Goal: Information Seeking & Learning: Compare options

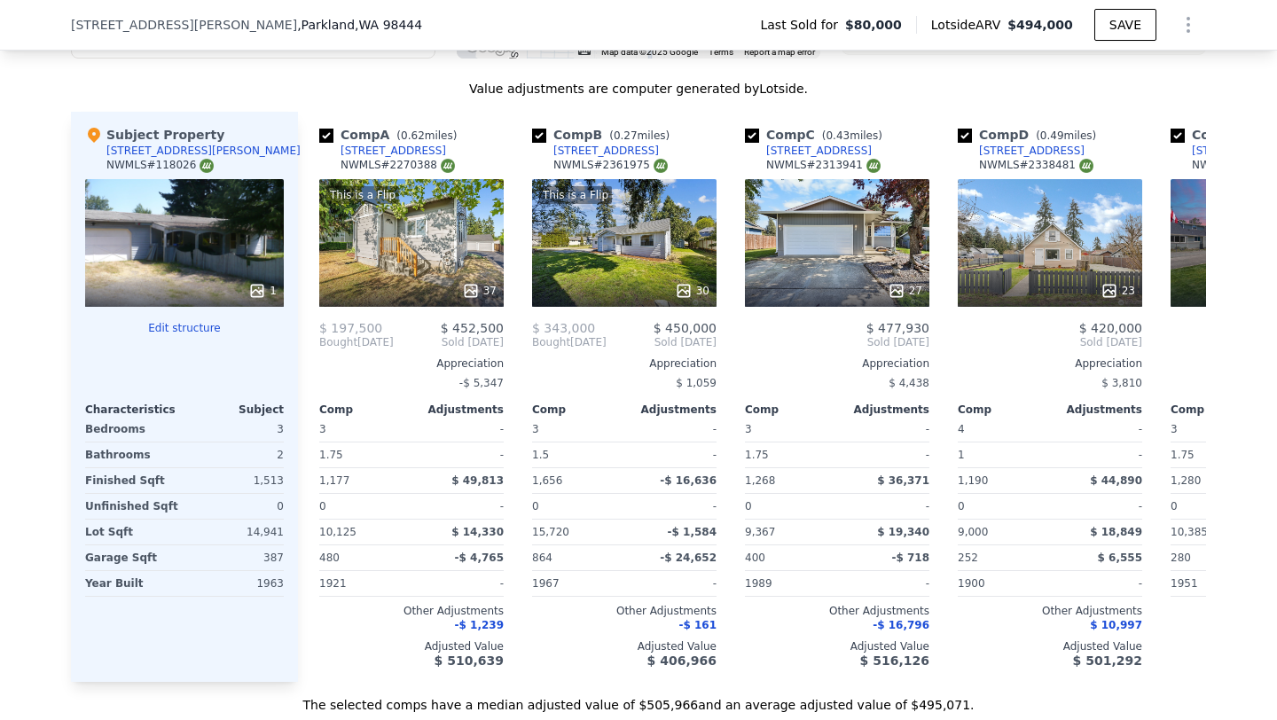
scroll to position [1908, 0]
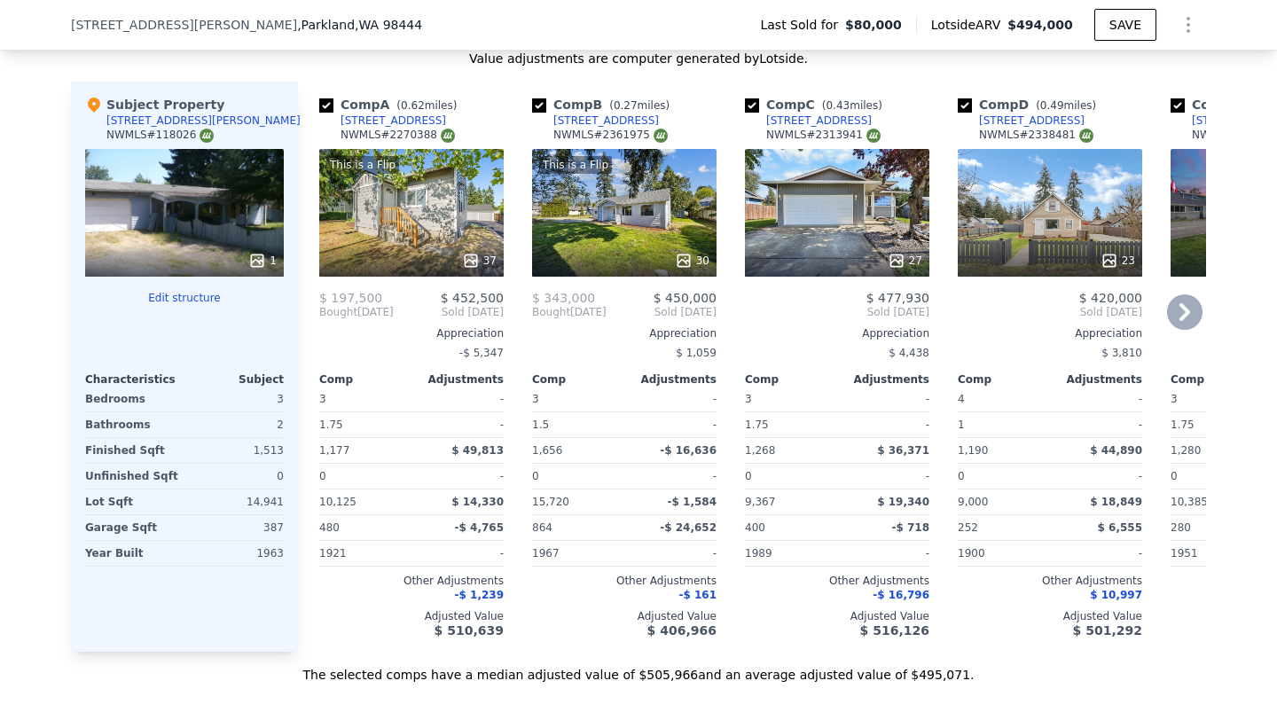
click at [1195, 319] on icon at bounding box center [1184, 312] width 35 height 35
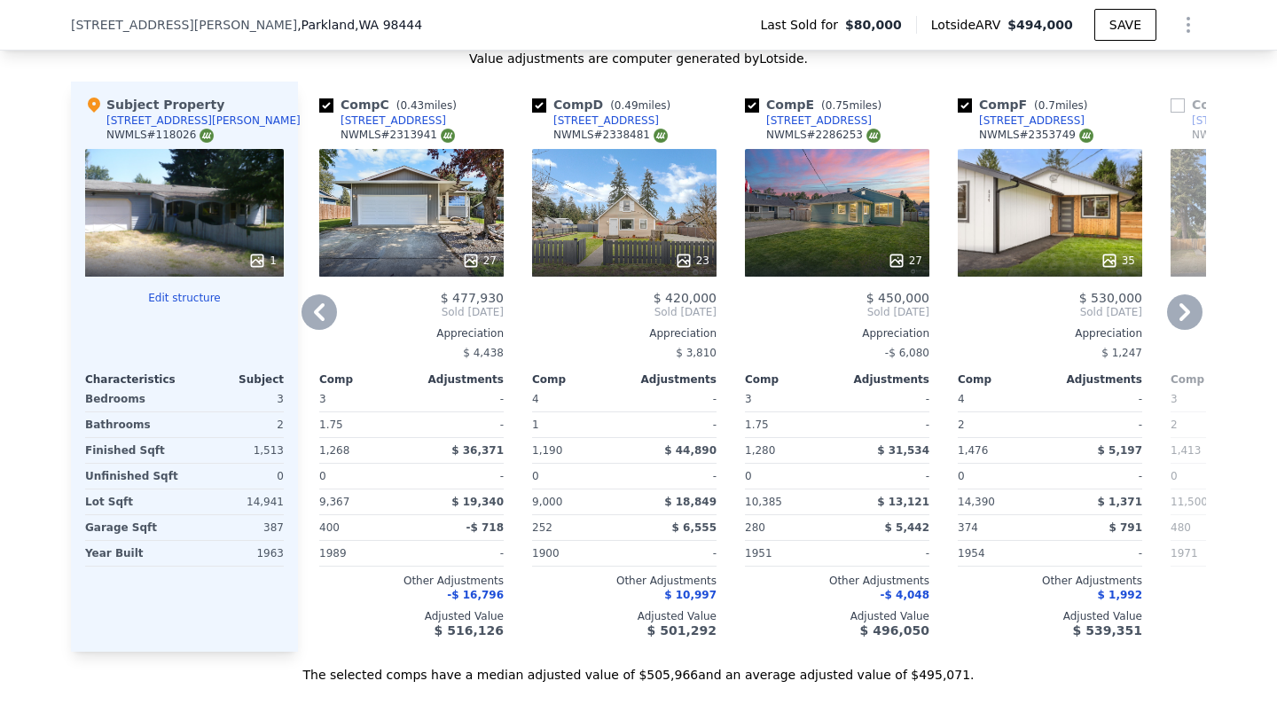
click at [1195, 319] on icon at bounding box center [1184, 312] width 35 height 35
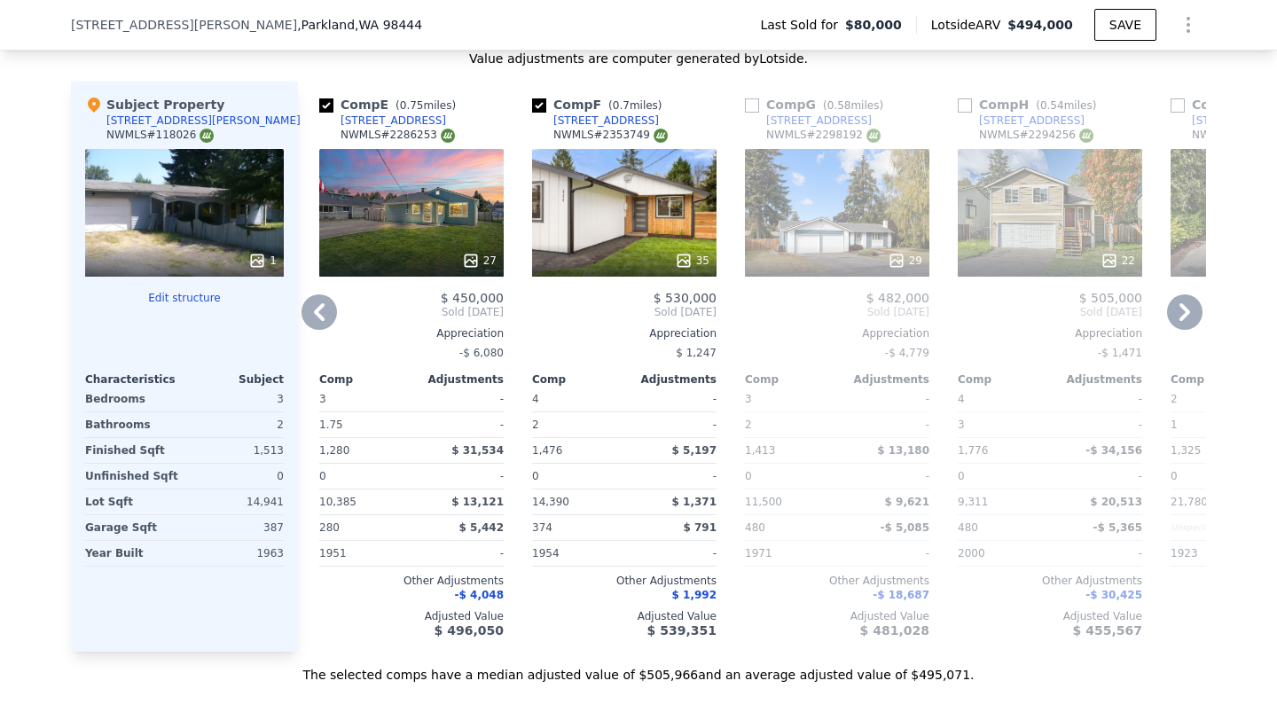
click at [1195, 319] on icon at bounding box center [1184, 312] width 35 height 35
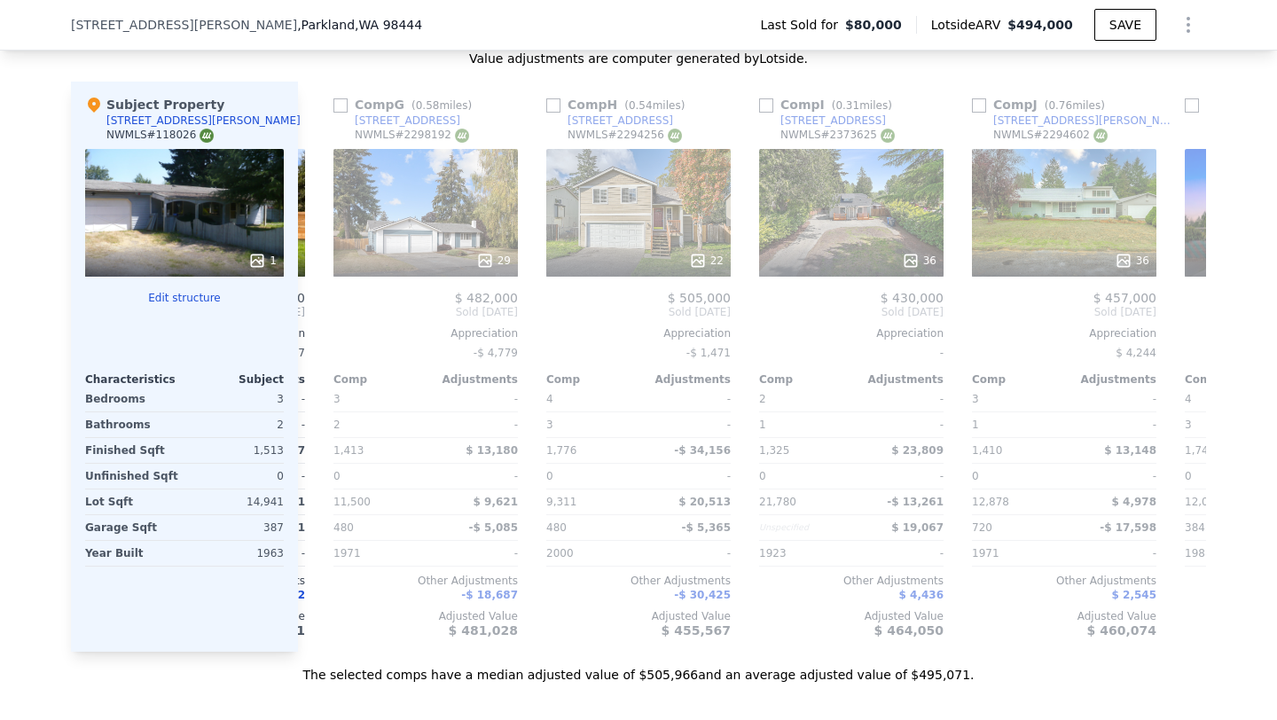
scroll to position [0, 1277]
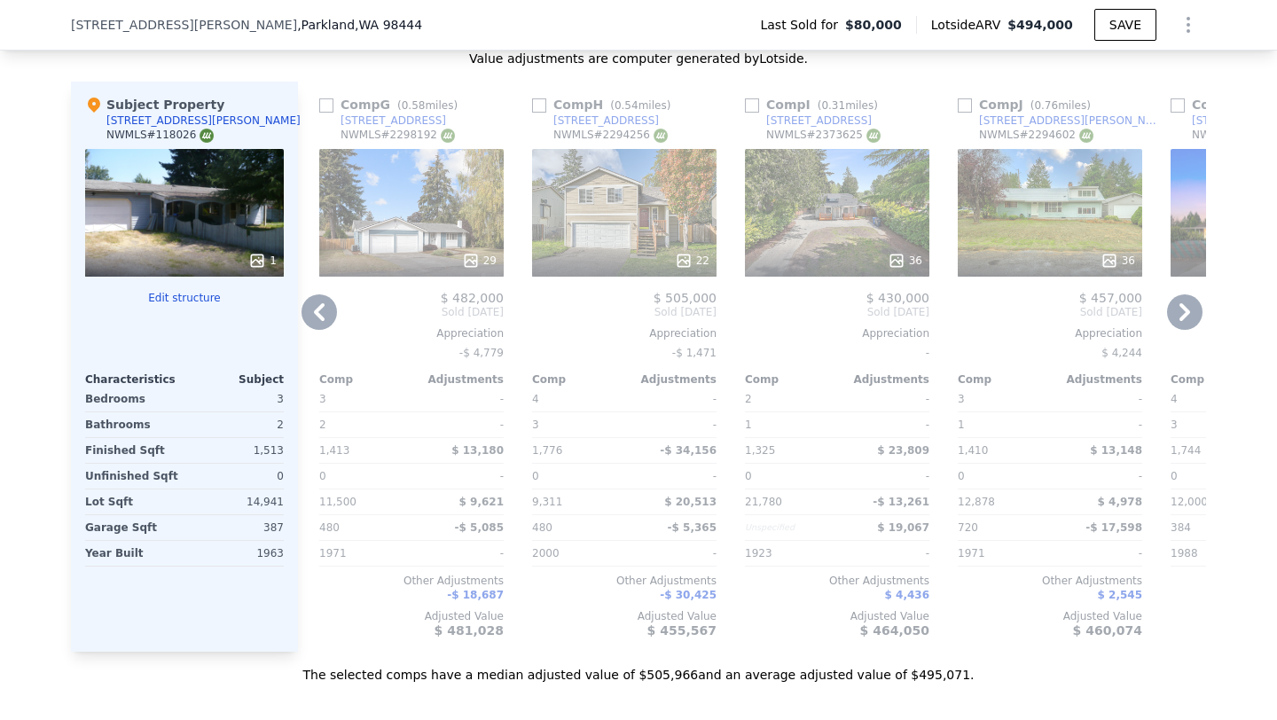
click at [1193, 339] on div "Appreciation" at bounding box center [1263, 333] width 185 height 14
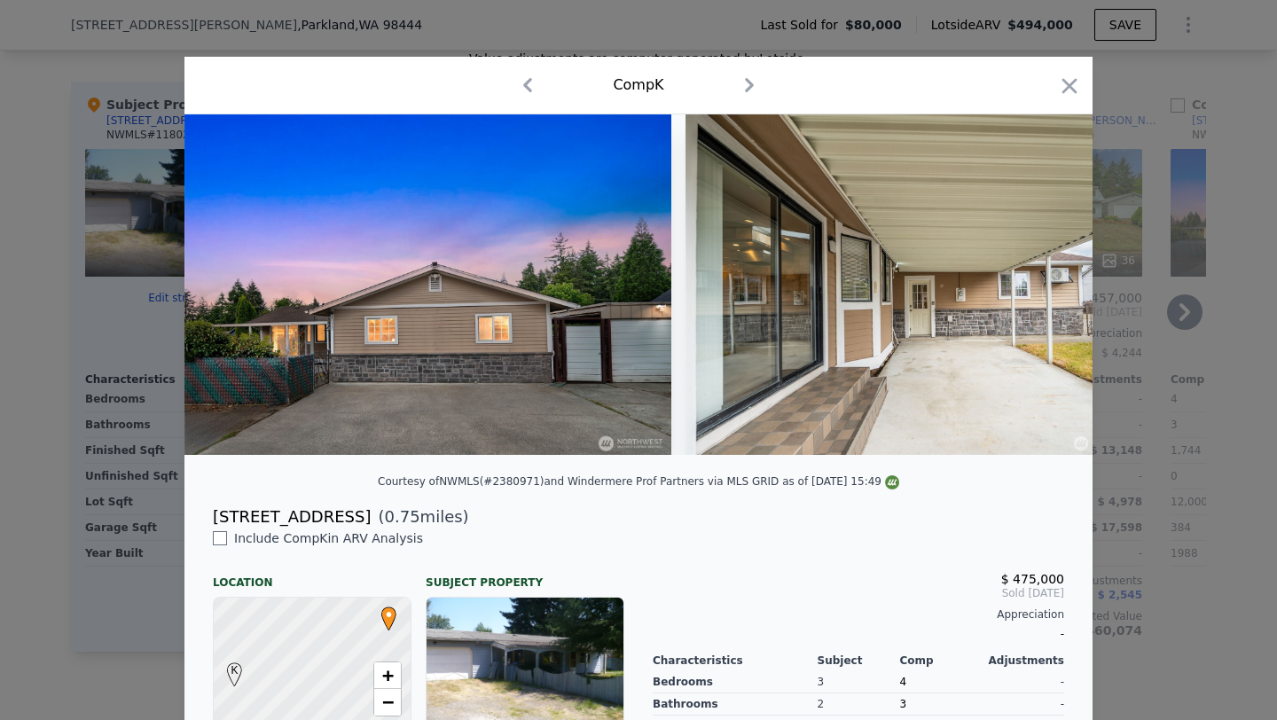
click at [1193, 339] on div at bounding box center [638, 360] width 1277 height 720
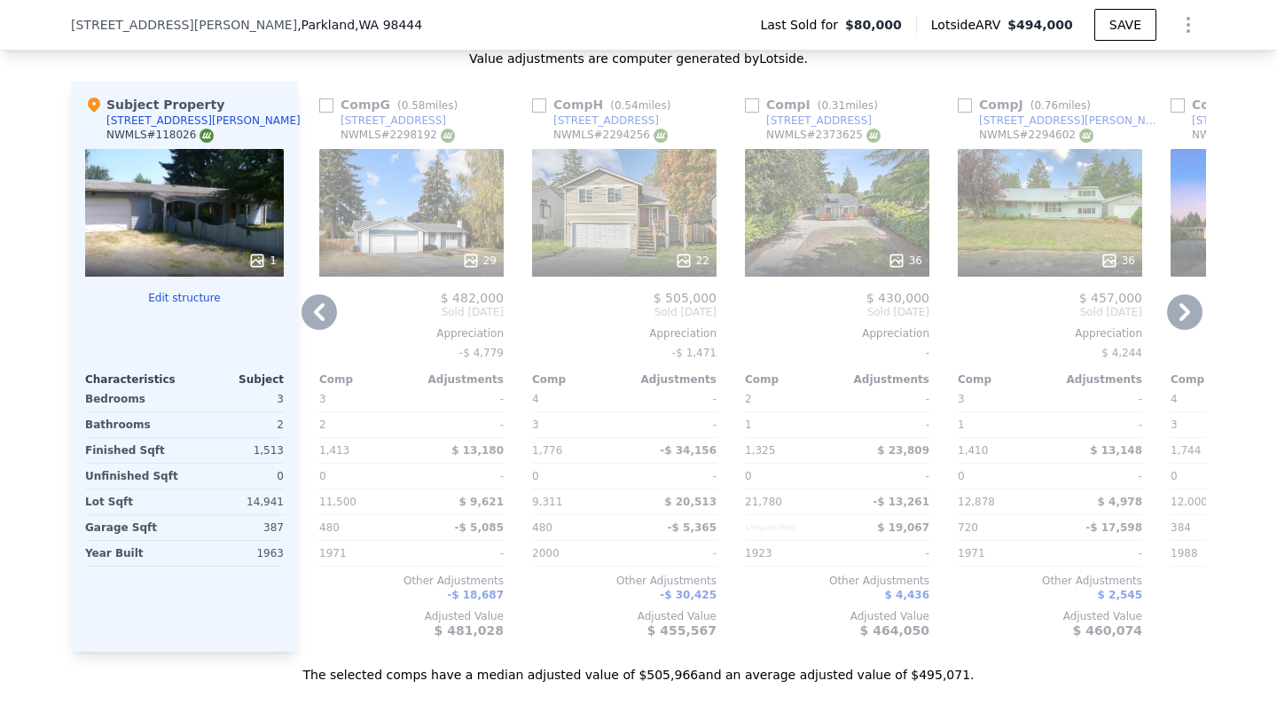
click at [1164, 325] on div "Comp K ( 0.75 miles) [STREET_ADDRESS] # 2380971 35 $ 475,000 Sold [DATE] Apprec…" at bounding box center [1263, 367] width 199 height 570
click at [1171, 326] on icon at bounding box center [1184, 312] width 35 height 35
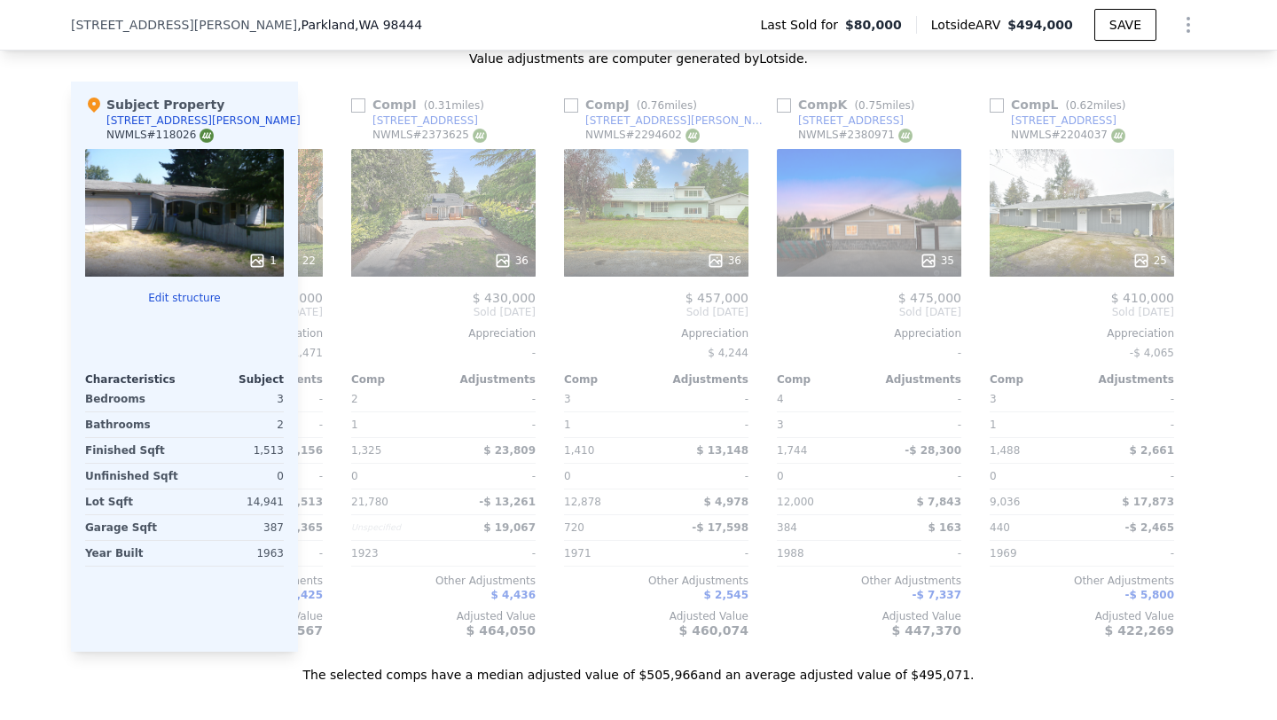
scroll to position [0, 1689]
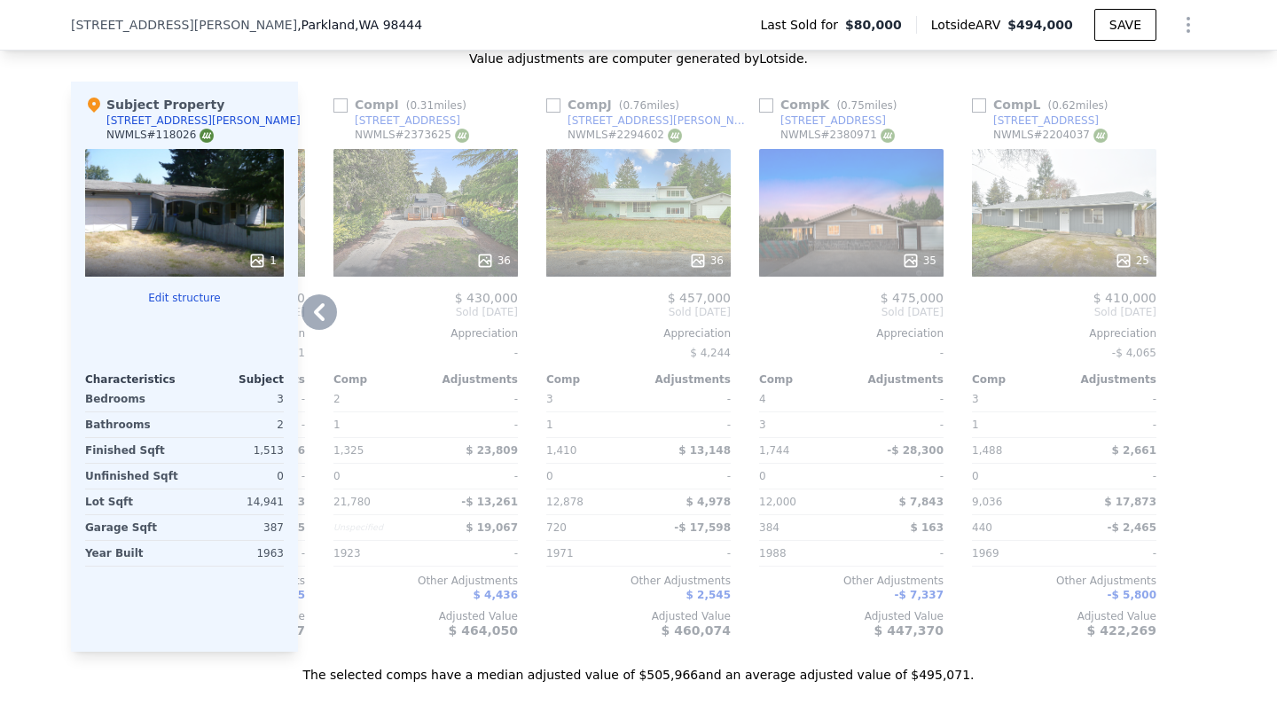
click at [1188, 330] on div at bounding box center [1192, 367] width 28 height 570
click at [327, 322] on icon at bounding box center [319, 312] width 35 height 35
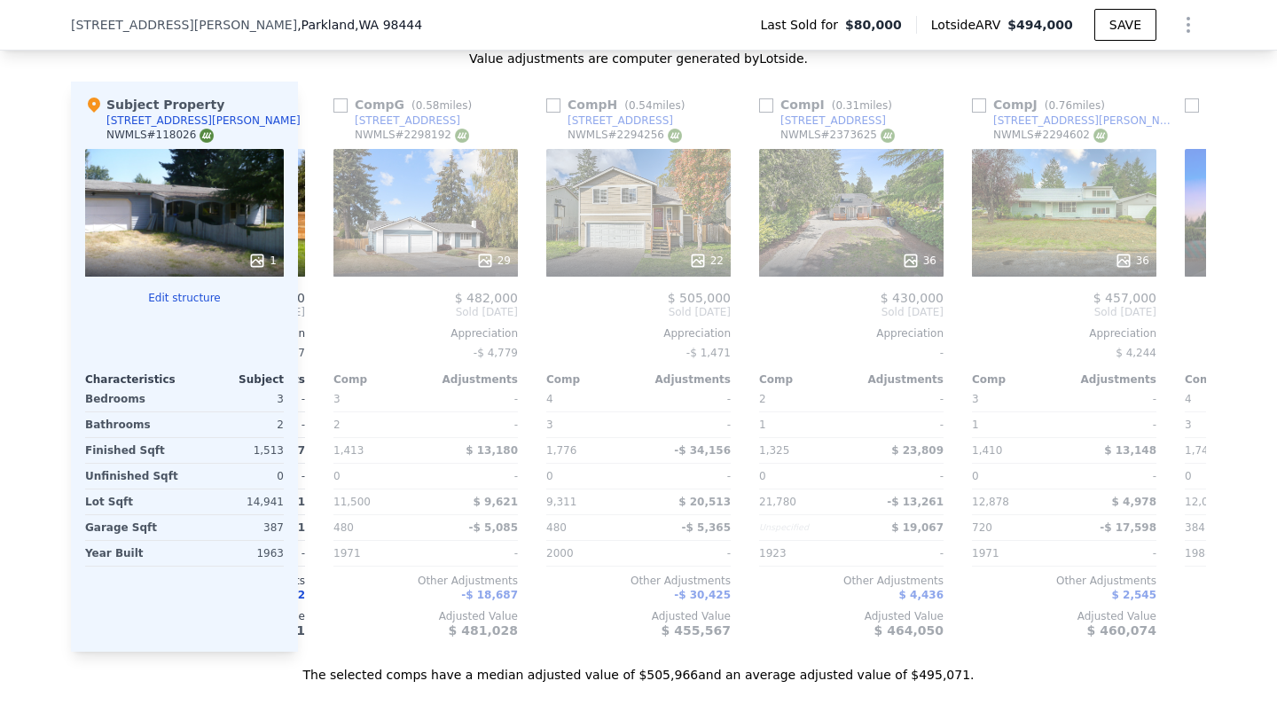
click at [304, 330] on div "Comp A ( 0.62 miles) [STREET_ADDRESS] This is a Flip 37 $ 197,500 $ 452,500 Bou…" at bounding box center [752, 367] width 908 height 570
click at [304, 330] on icon at bounding box center [319, 312] width 35 height 35
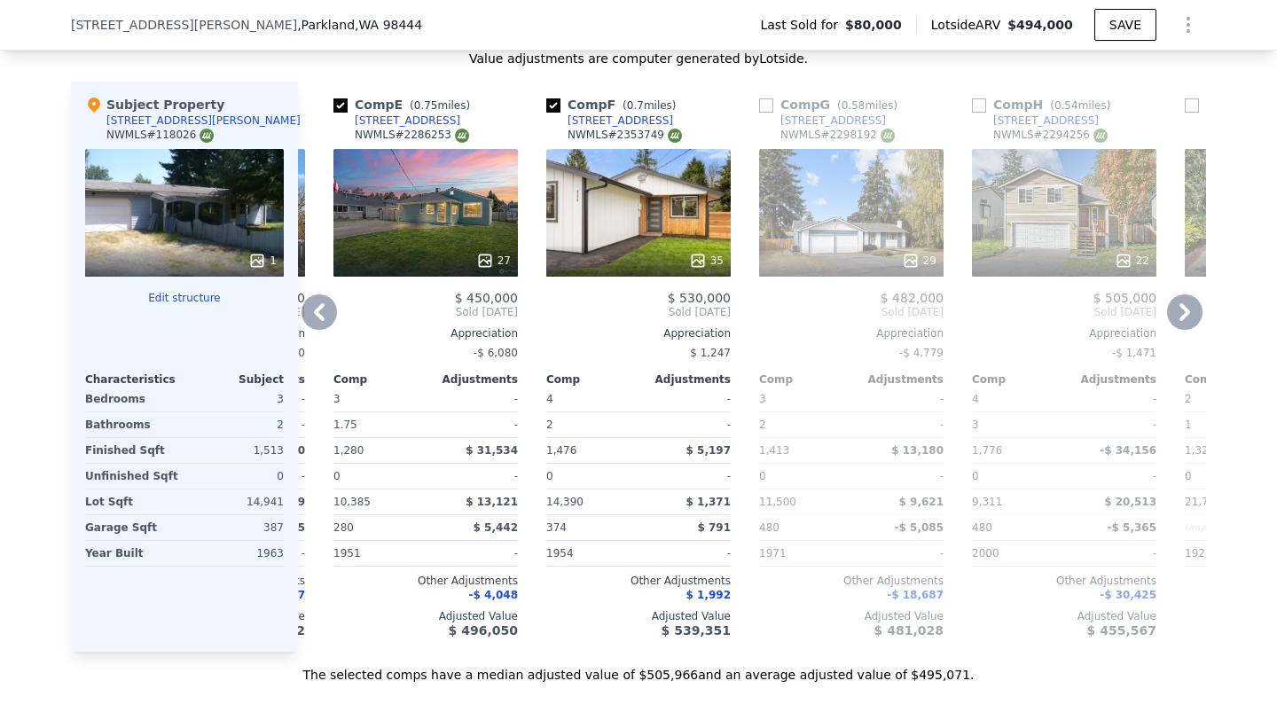
click at [304, 330] on icon at bounding box center [319, 312] width 35 height 35
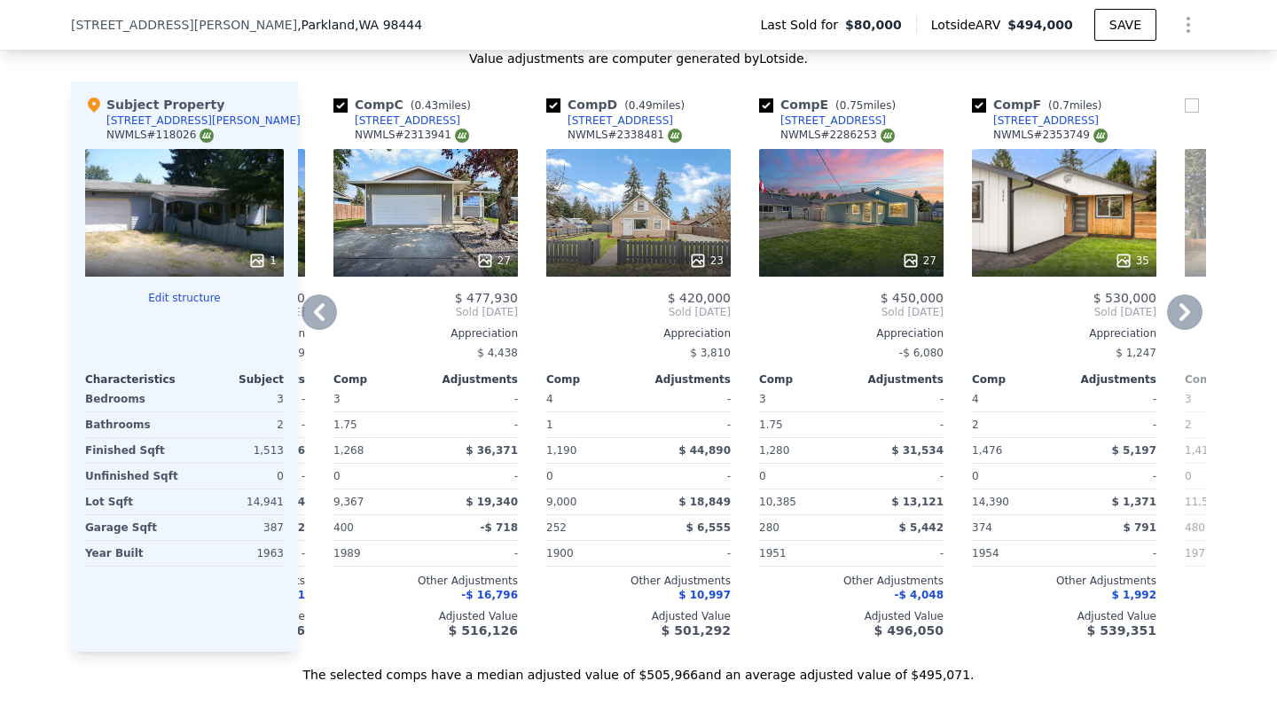
click at [304, 330] on icon at bounding box center [319, 312] width 35 height 35
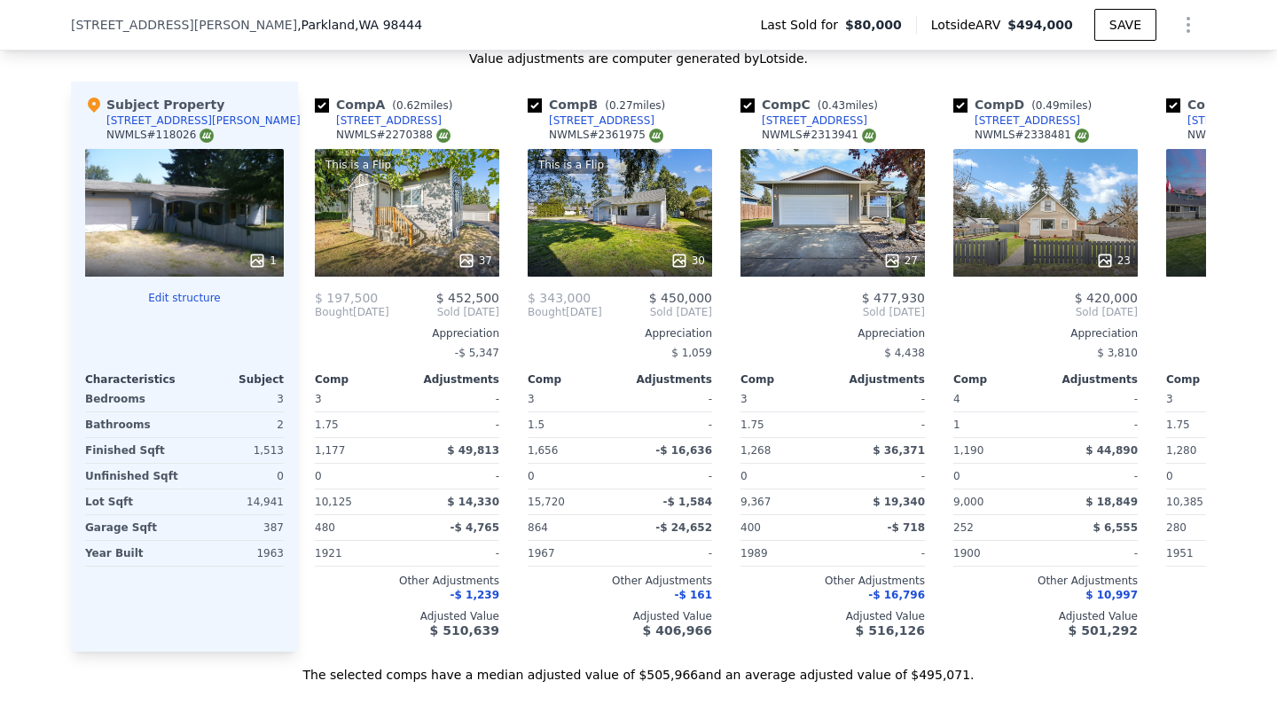
scroll to position [0, 0]
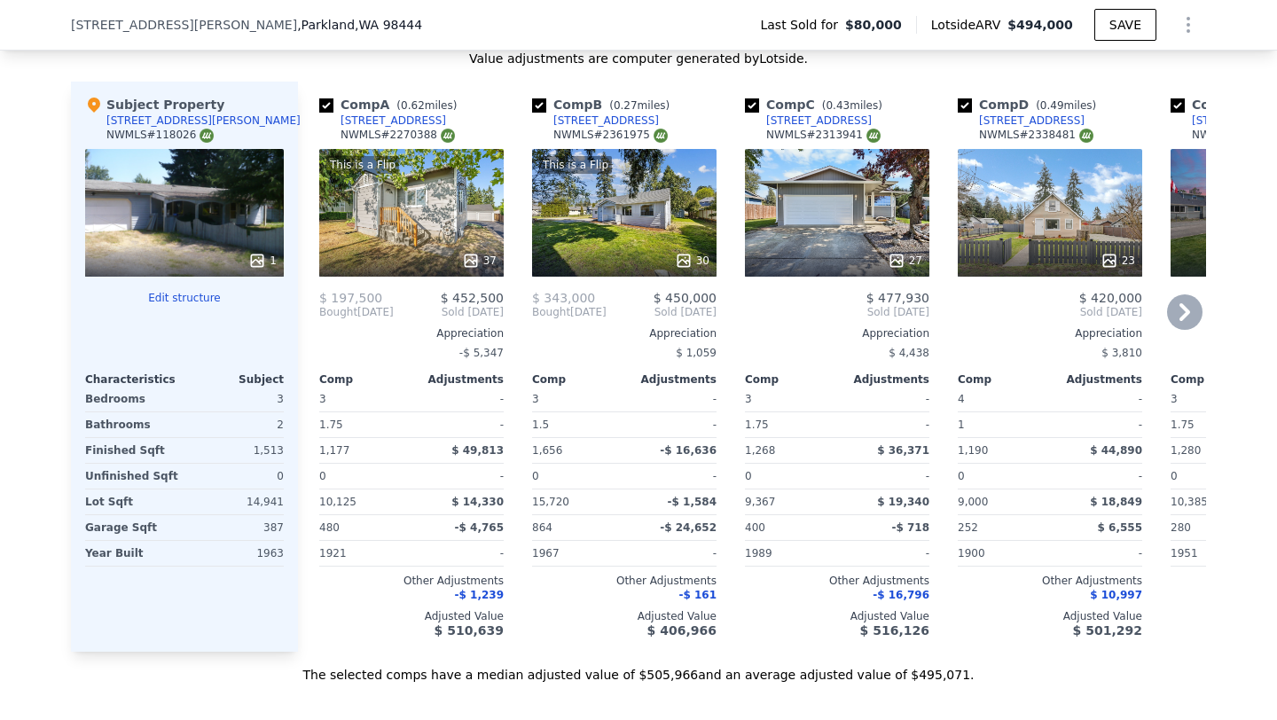
click at [1180, 320] on icon at bounding box center [1185, 312] width 11 height 18
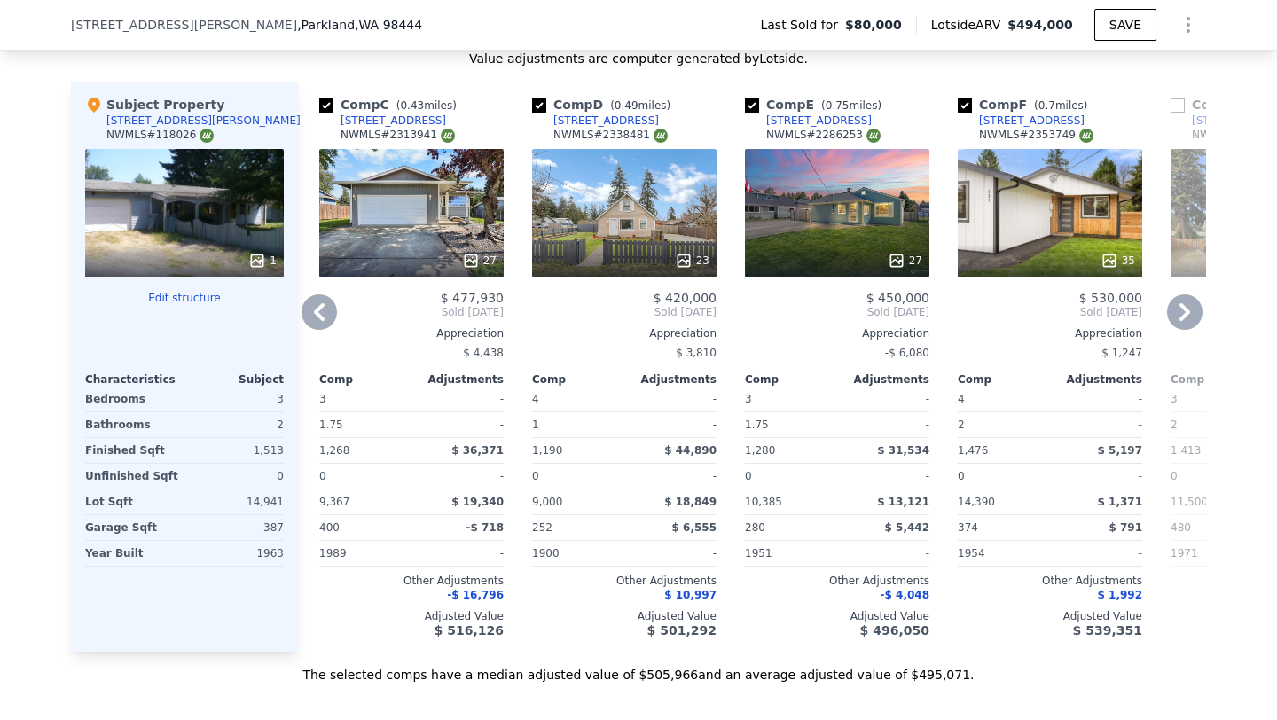
click at [1175, 325] on icon at bounding box center [1184, 312] width 35 height 35
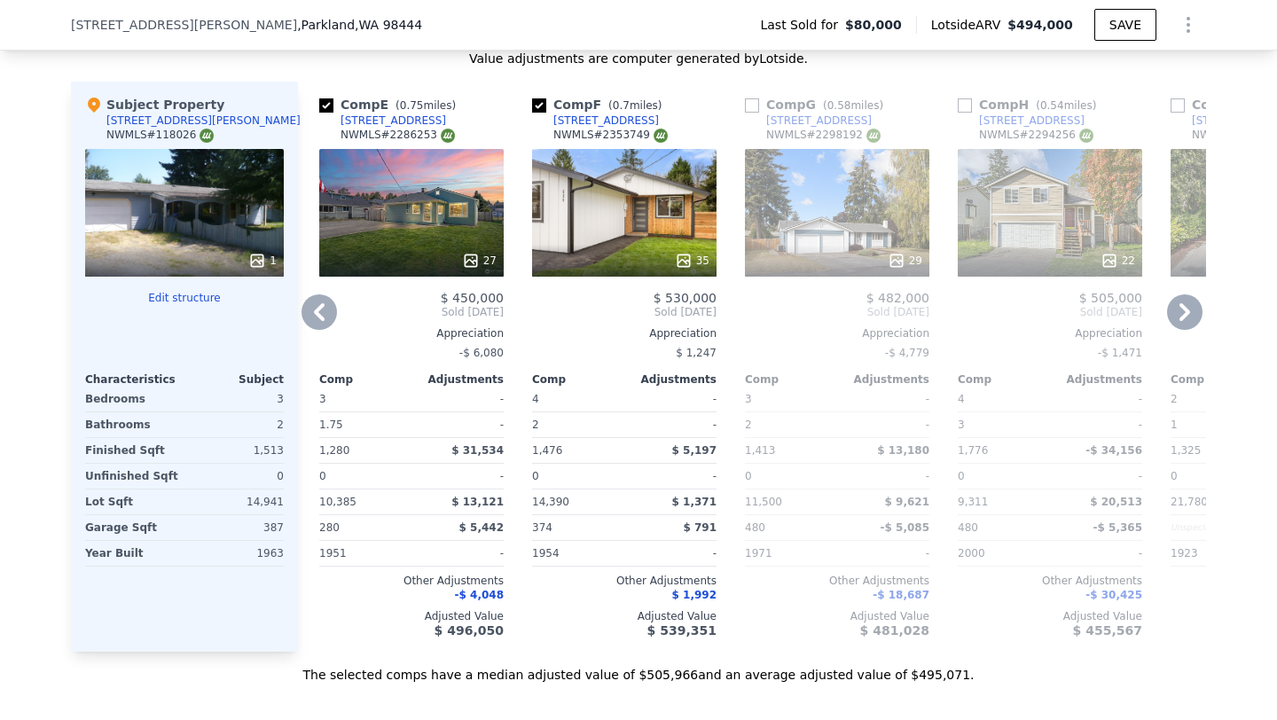
click at [1176, 330] on icon at bounding box center [1184, 312] width 35 height 35
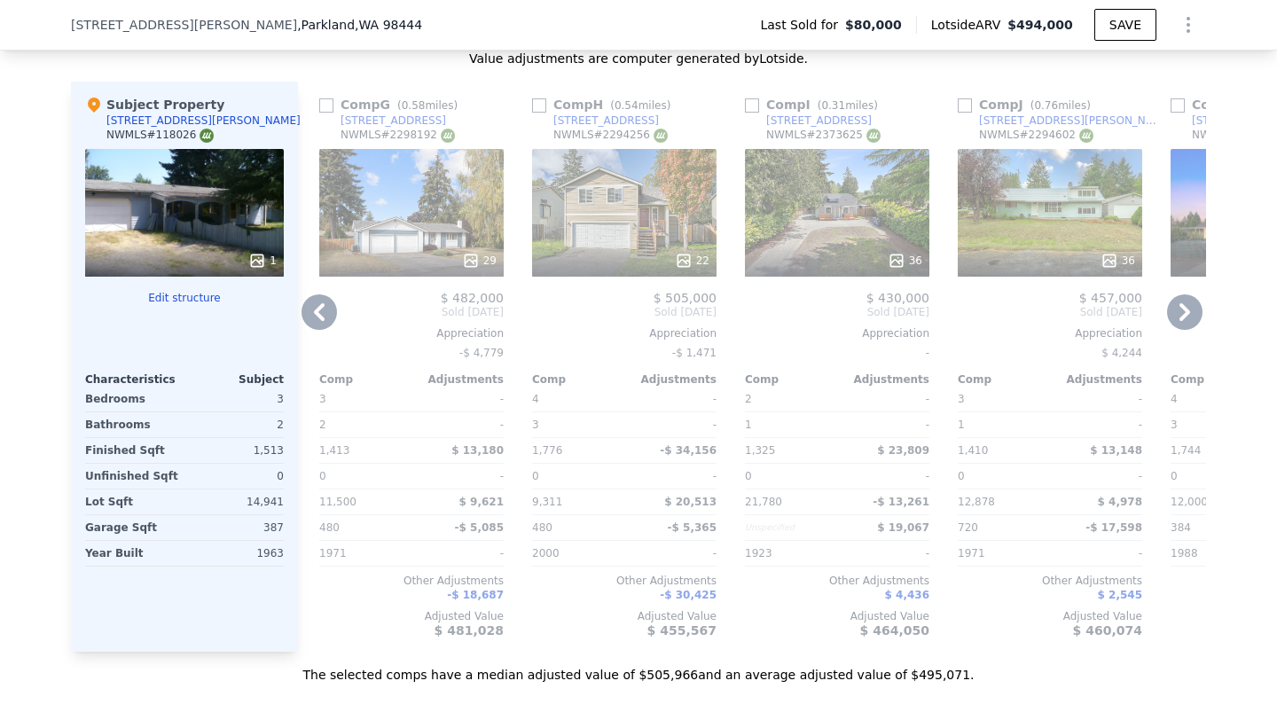
click at [1176, 330] on icon at bounding box center [1184, 312] width 35 height 35
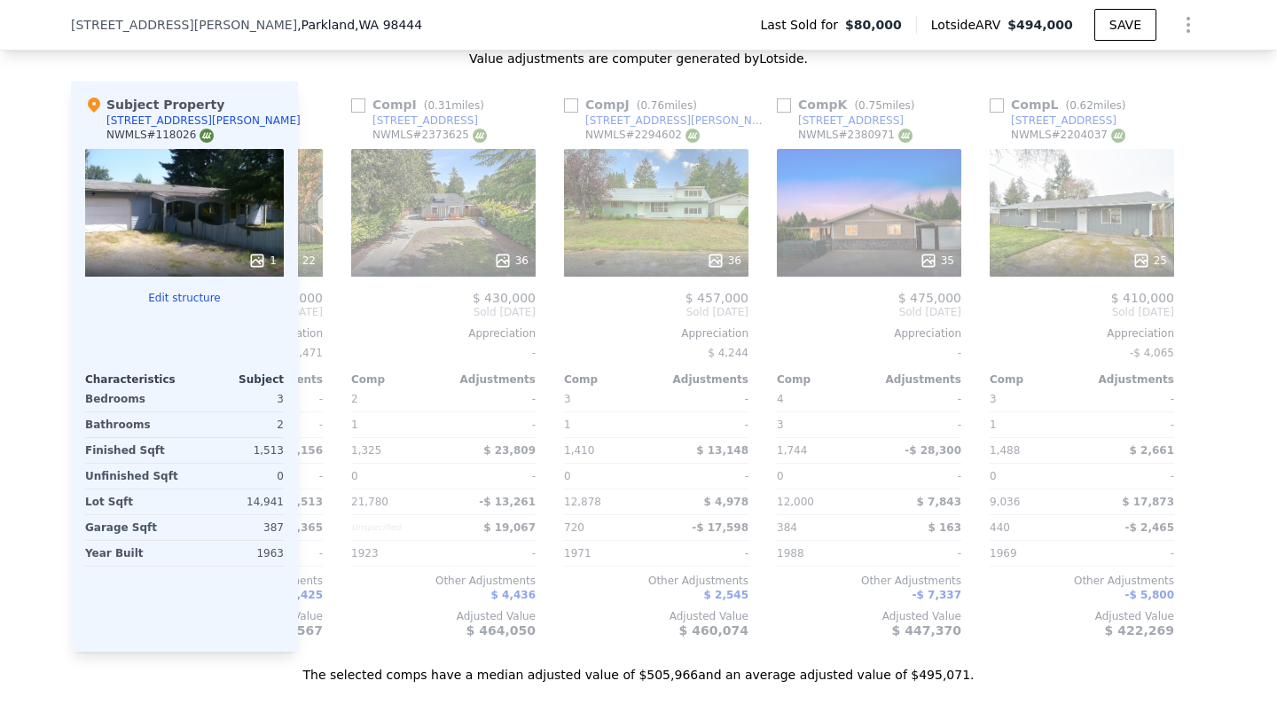
scroll to position [0, 1689]
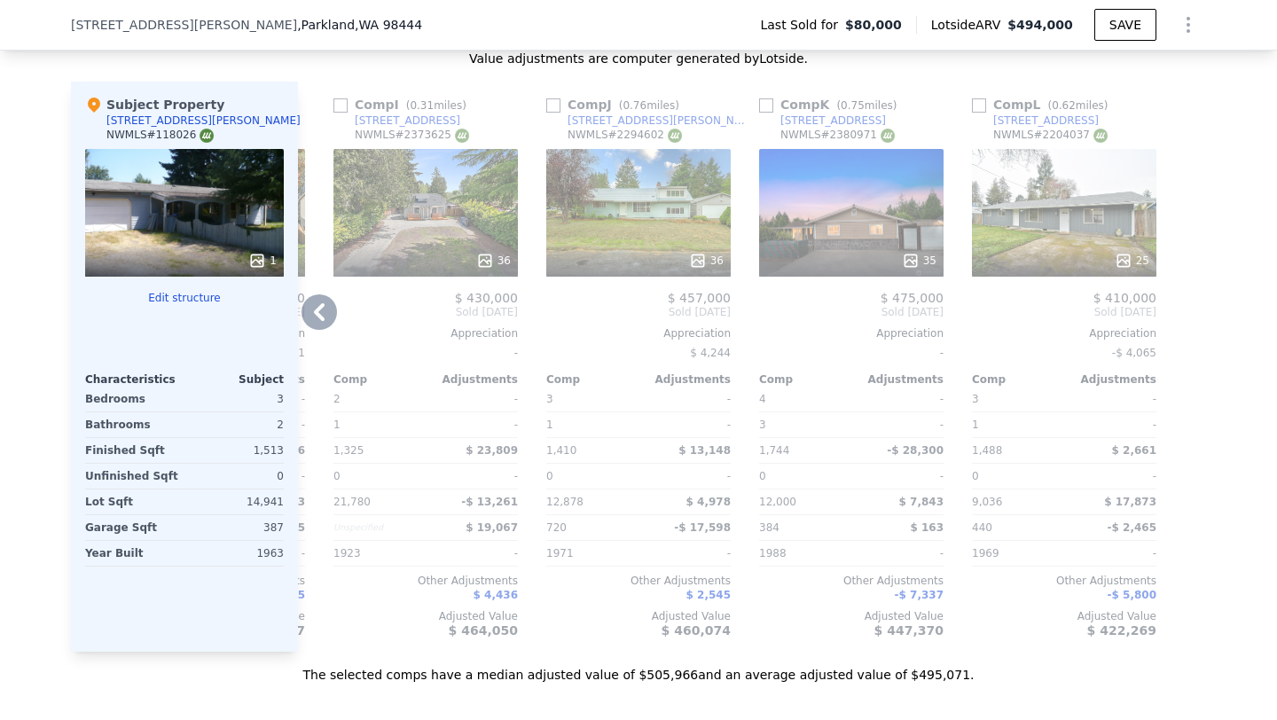
click at [1178, 334] on div at bounding box center [1192, 367] width 28 height 570
click at [318, 320] on icon at bounding box center [319, 312] width 35 height 35
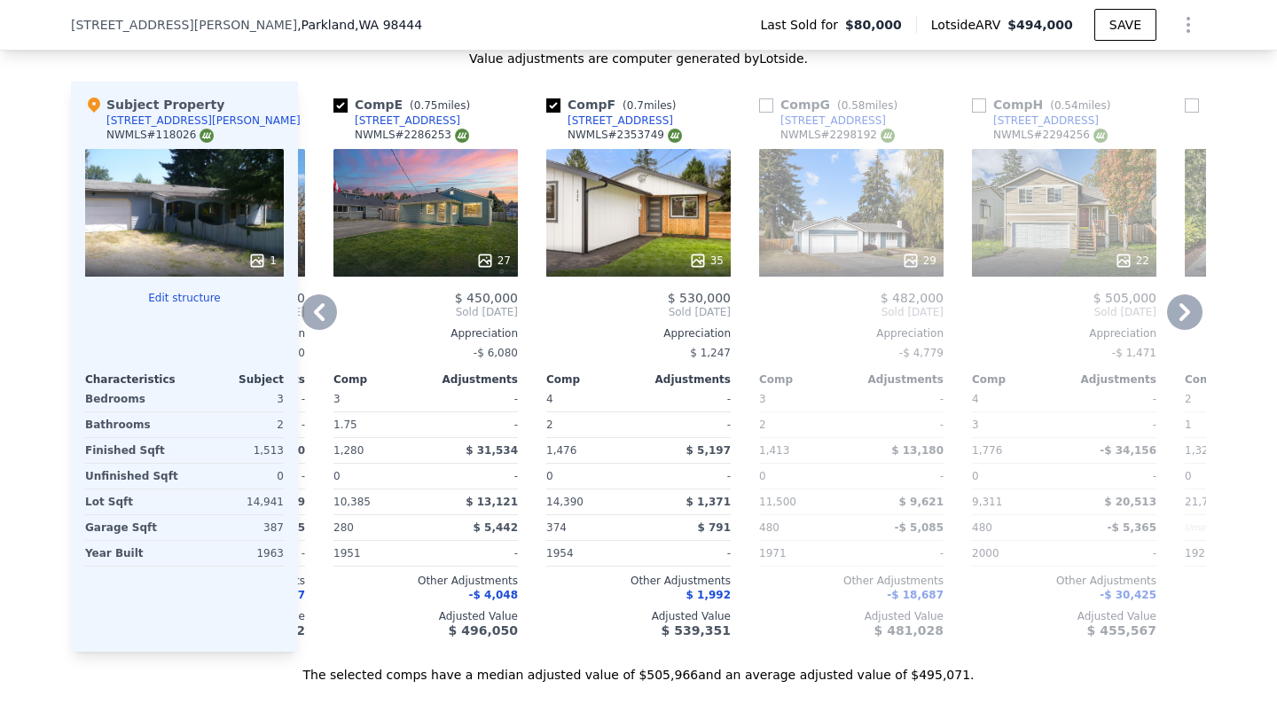
click at [318, 321] on icon at bounding box center [319, 312] width 35 height 35
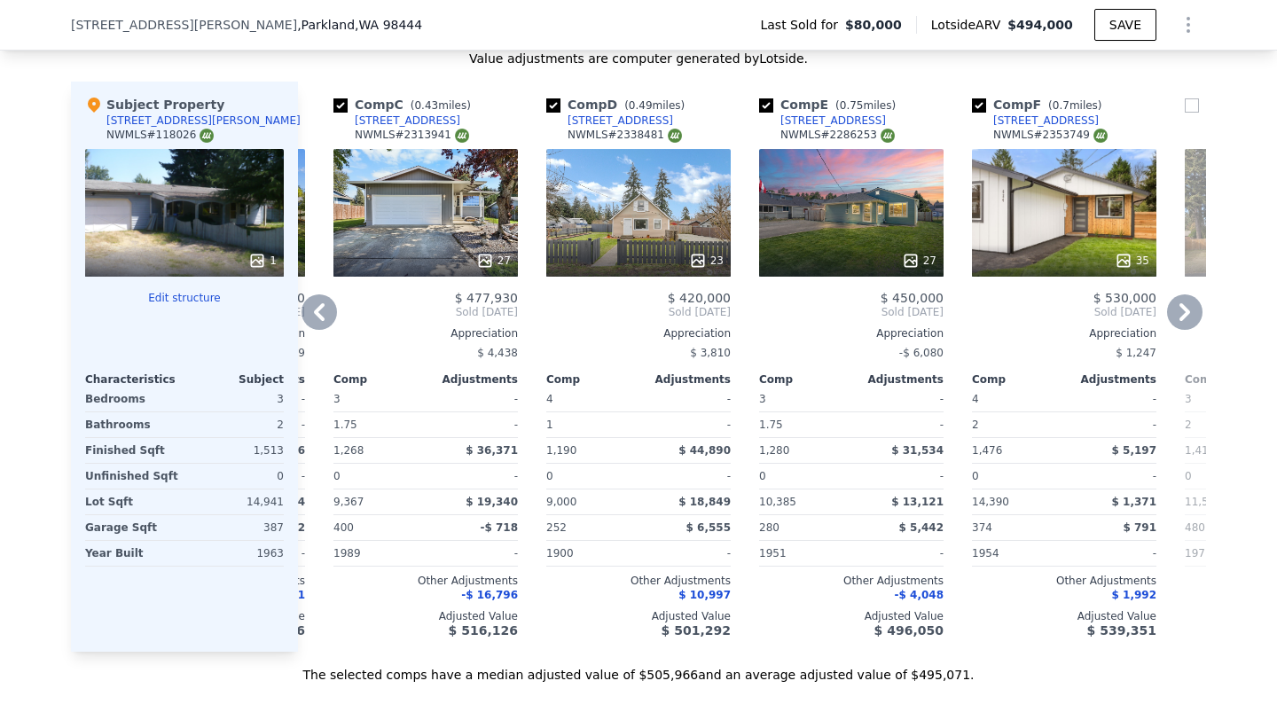
click at [318, 321] on icon at bounding box center [319, 312] width 35 height 35
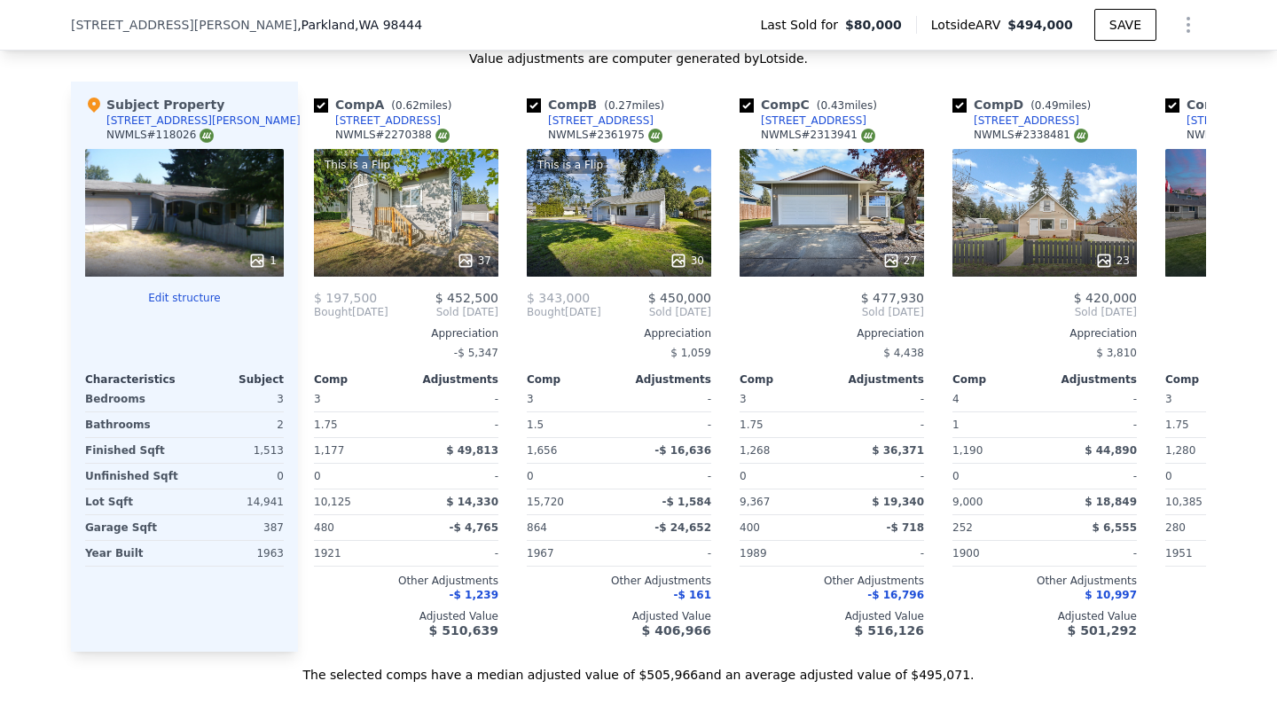
scroll to position [0, 0]
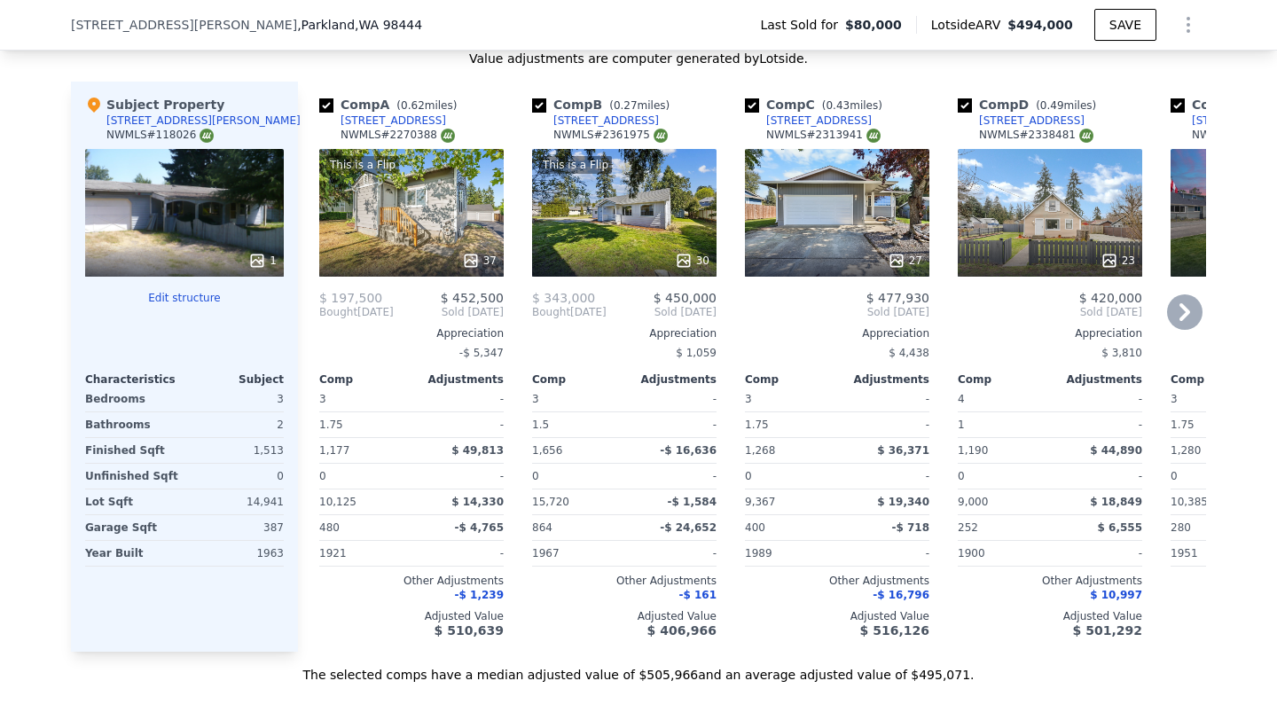
click at [319, 319] on span "Bought" at bounding box center [338, 312] width 38 height 14
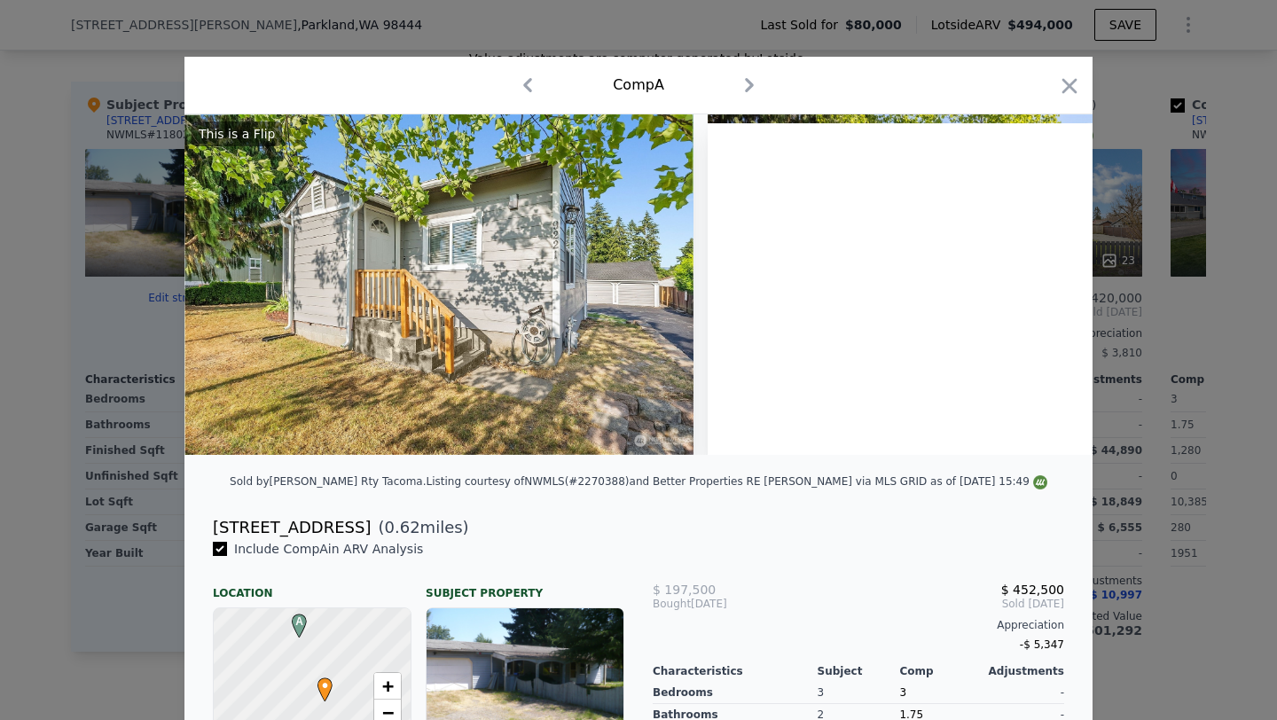
click at [1150, 200] on div at bounding box center [638, 360] width 1277 height 720
